Goal: Transaction & Acquisition: Purchase product/service

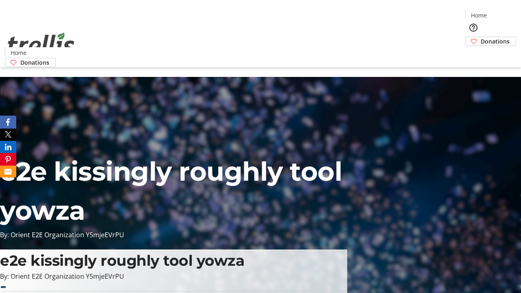
click at [481, 37] on span "Donations" at bounding box center [495, 41] width 29 height 9
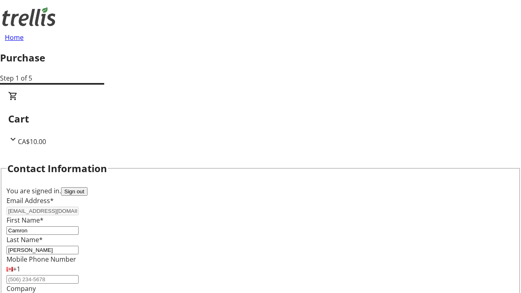
scroll to position [132, 0]
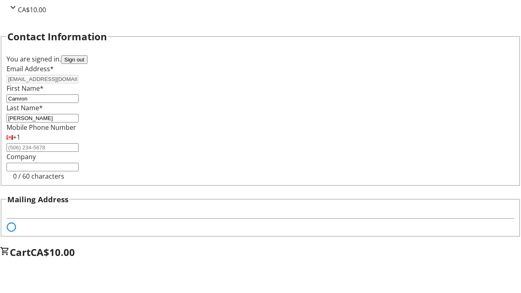
select select "BC"
select select "CA"
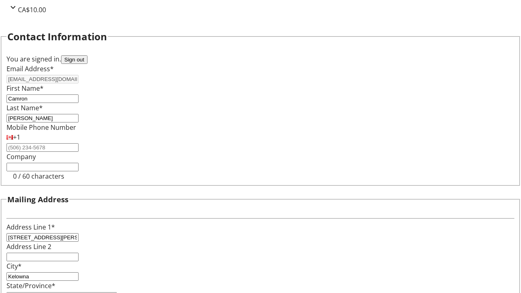
type input "V1Y 0C2"
